Goal: Information Seeking & Learning: Learn about a topic

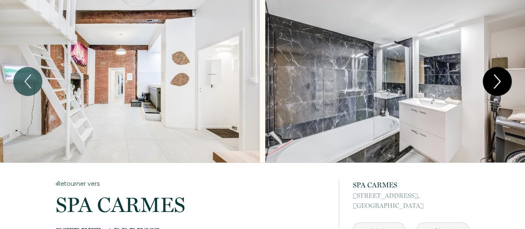
click at [497, 78] on icon "Next" at bounding box center [497, 81] width 6 height 13
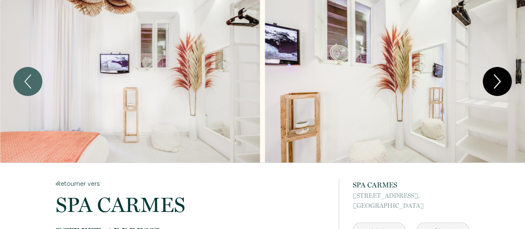
click at [497, 78] on icon "Next" at bounding box center [497, 81] width 6 height 13
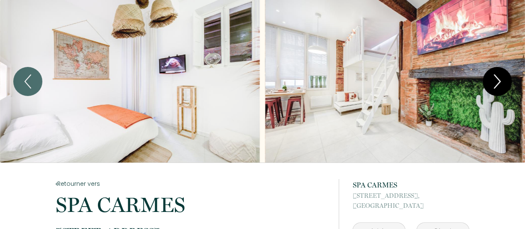
click at [494, 79] on icon "Next" at bounding box center [496, 81] width 17 height 25
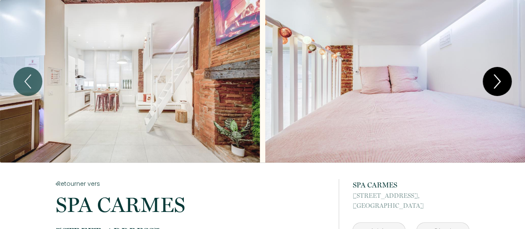
click at [494, 80] on icon "Next" at bounding box center [496, 81] width 17 height 25
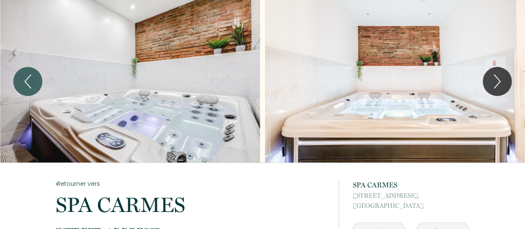
click at [172, 89] on div "Slideshow" at bounding box center [130, 81] width 260 height 162
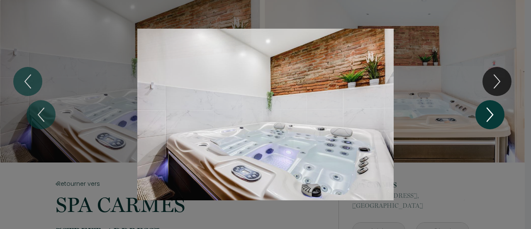
click at [492, 115] on icon "Next" at bounding box center [490, 114] width 6 height 13
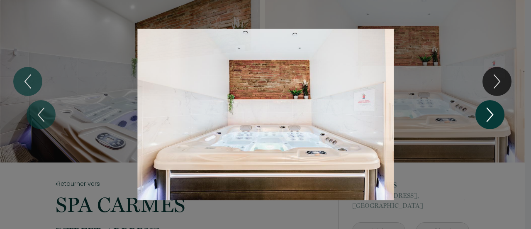
click at [492, 115] on icon "Next" at bounding box center [490, 114] width 6 height 13
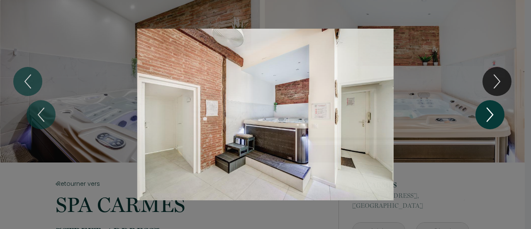
click at [492, 115] on icon "Next" at bounding box center [489, 114] width 17 height 25
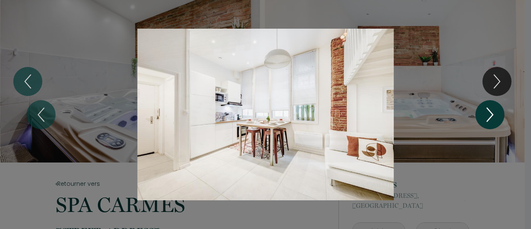
click at [492, 111] on icon "Next" at bounding box center [489, 114] width 17 height 25
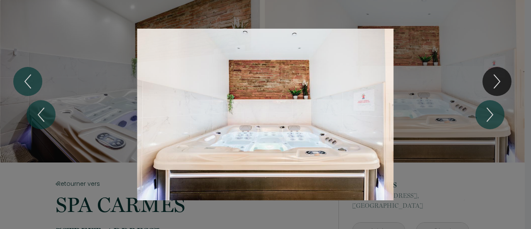
click at [484, 12] on div "1 2 3 4 5 6 7 8 9 10 11 12 13 14 15 16 17 18 19 20 21 22 23" at bounding box center [265, 114] width 531 height 229
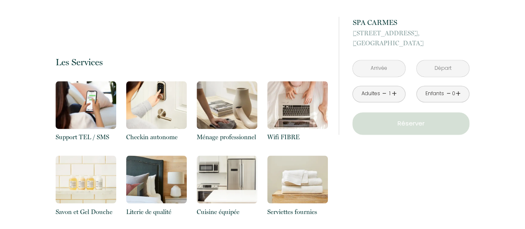
scroll to position [622, 0]
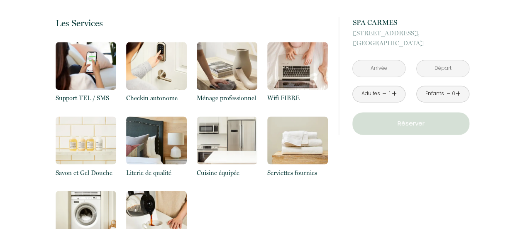
click at [261, 145] on div "Support TEL / SMS Checkin autonome Ménage professionnel Wifi FIBRE [PERSON_NAME…" at bounding box center [192, 153] width 272 height 223
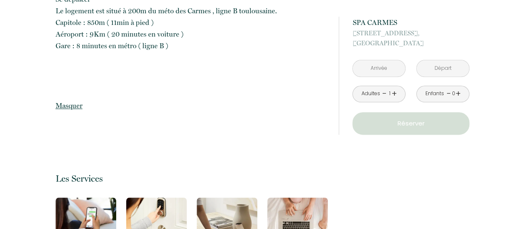
scroll to position [464, 0]
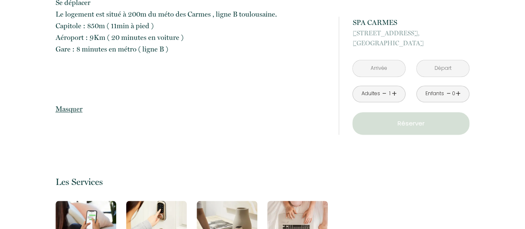
click at [232, 63] on p at bounding box center [192, 69] width 272 height 12
click at [230, 63] on p at bounding box center [192, 69] width 272 height 12
drag, startPoint x: 227, startPoint y: 58, endPoint x: 237, endPoint y: 66, distance: 12.7
click at [230, 63] on p at bounding box center [192, 69] width 272 height 12
